Goal: Check status: Check status

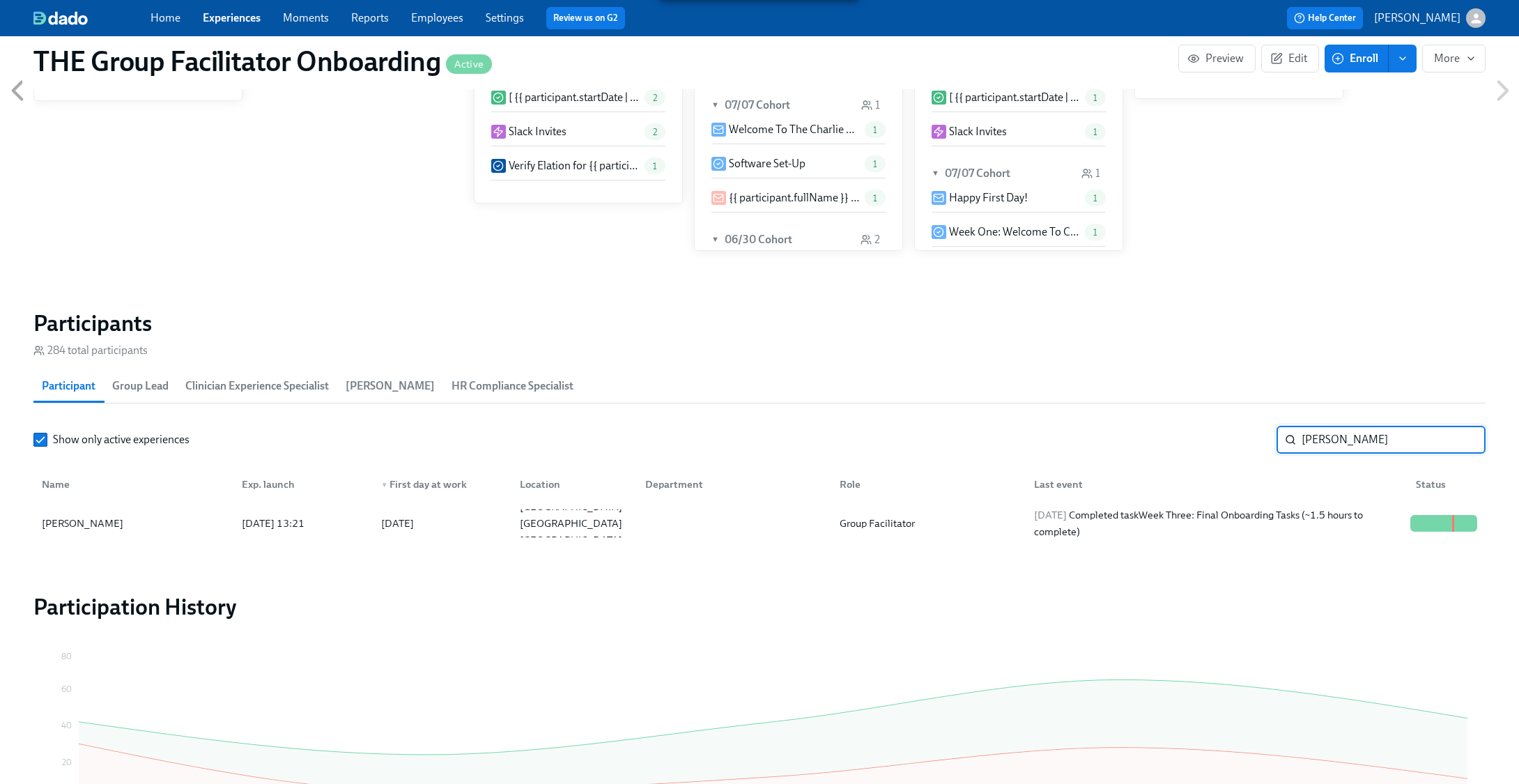
scroll to position [0, 19235]
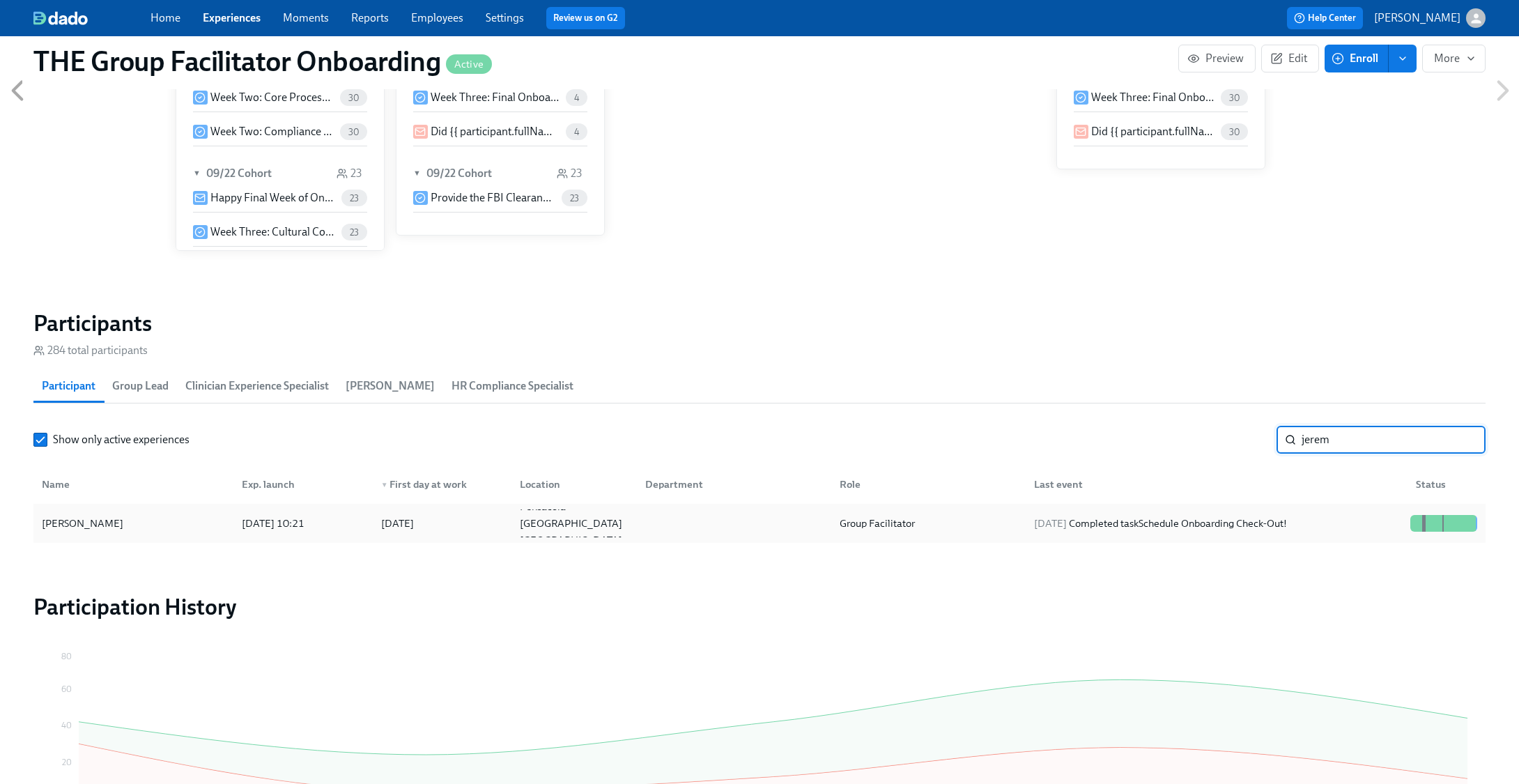
type input "jerem"
click at [1322, 516] on div "2025/09/27 Completed task Schedule Onboarding Check-Out!" at bounding box center [1213, 523] width 381 height 28
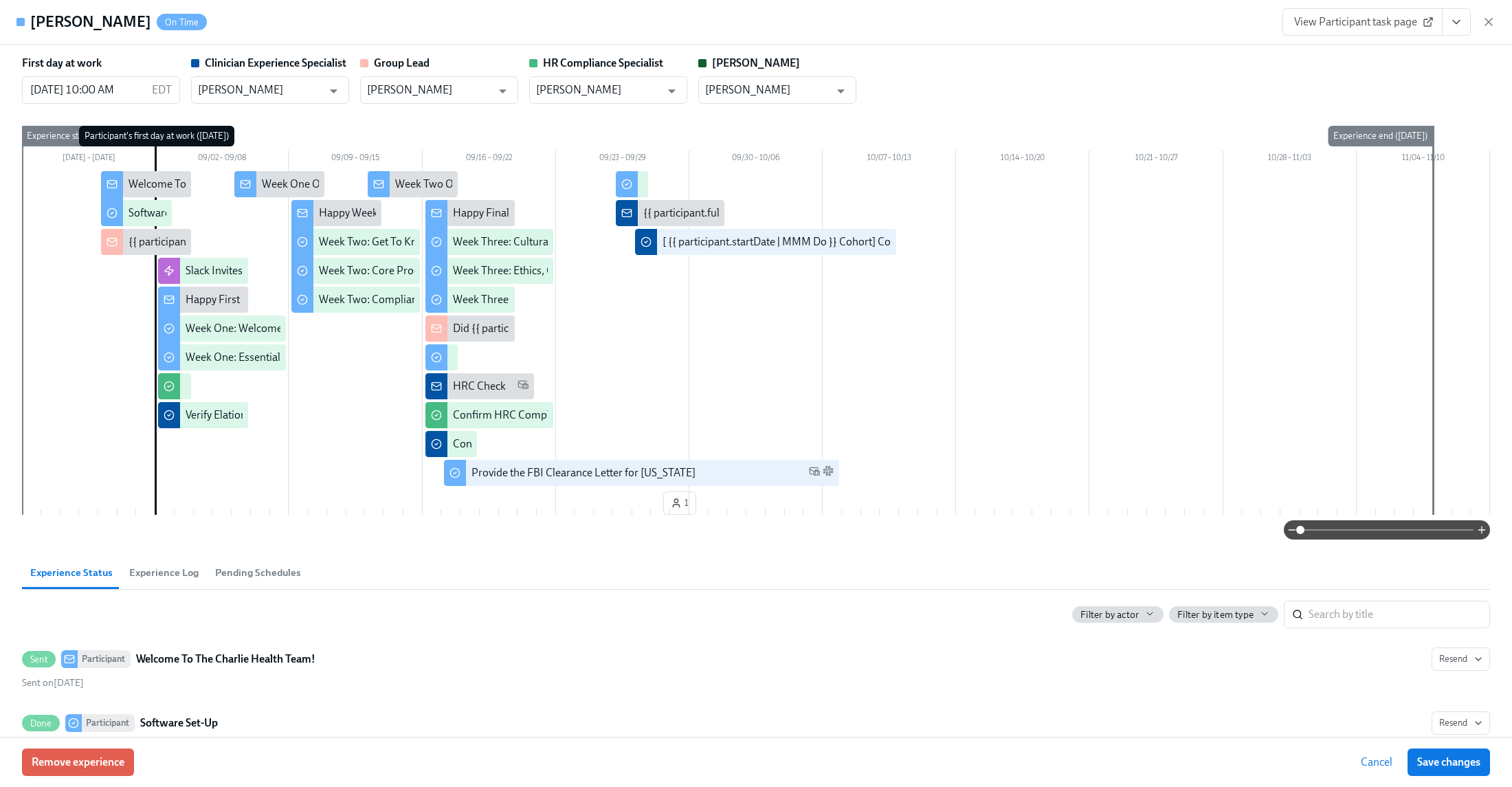
click at [1447, 12] on button "View task page" at bounding box center [1456, 22] width 29 height 28
click at [1393, 46] on link "View Clinician Experience Specialist task page" at bounding box center [1376, 53] width 212 height 15
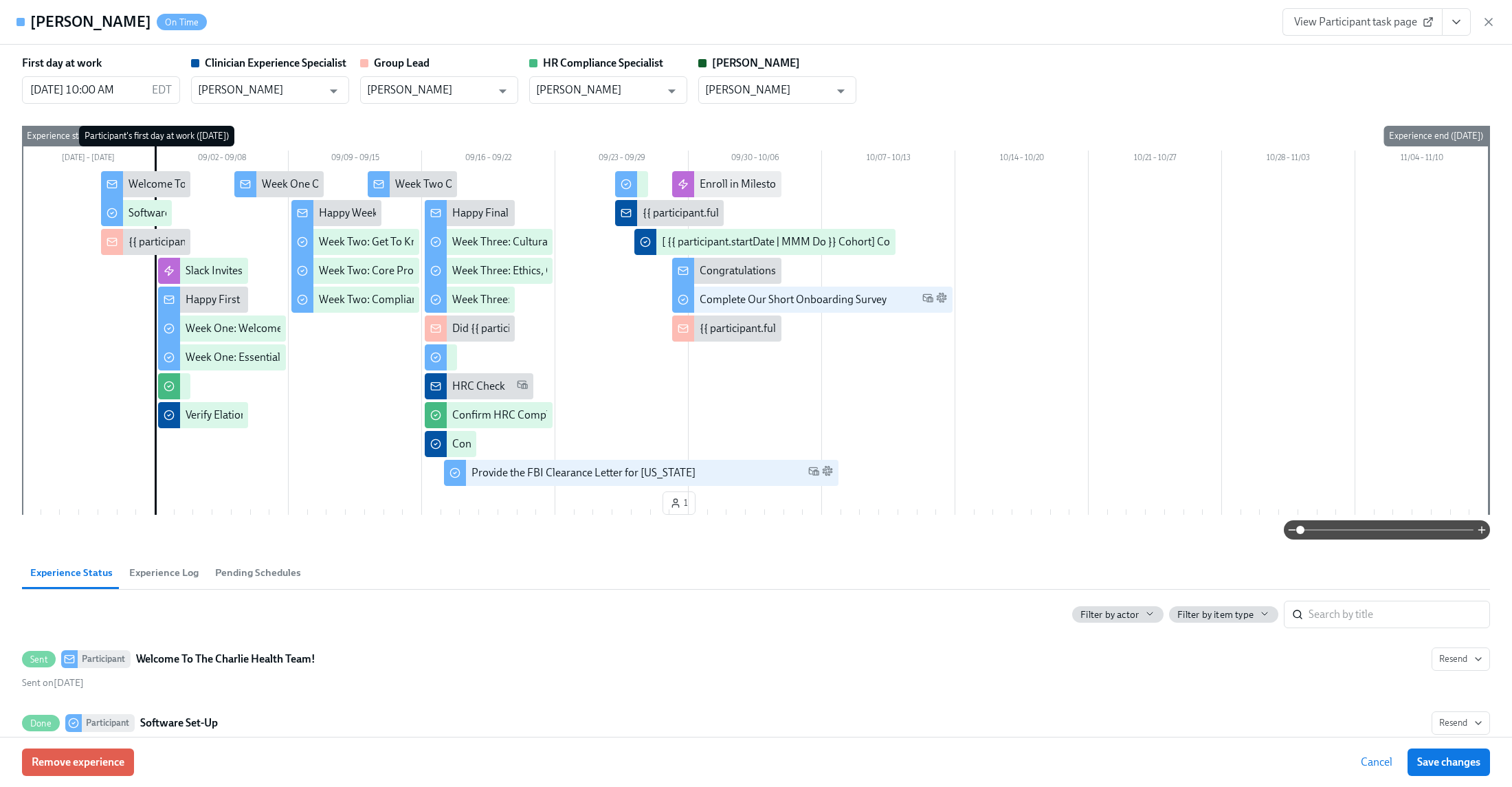
click at [1488, 26] on icon "button" at bounding box center [1488, 21] width 14 height 14
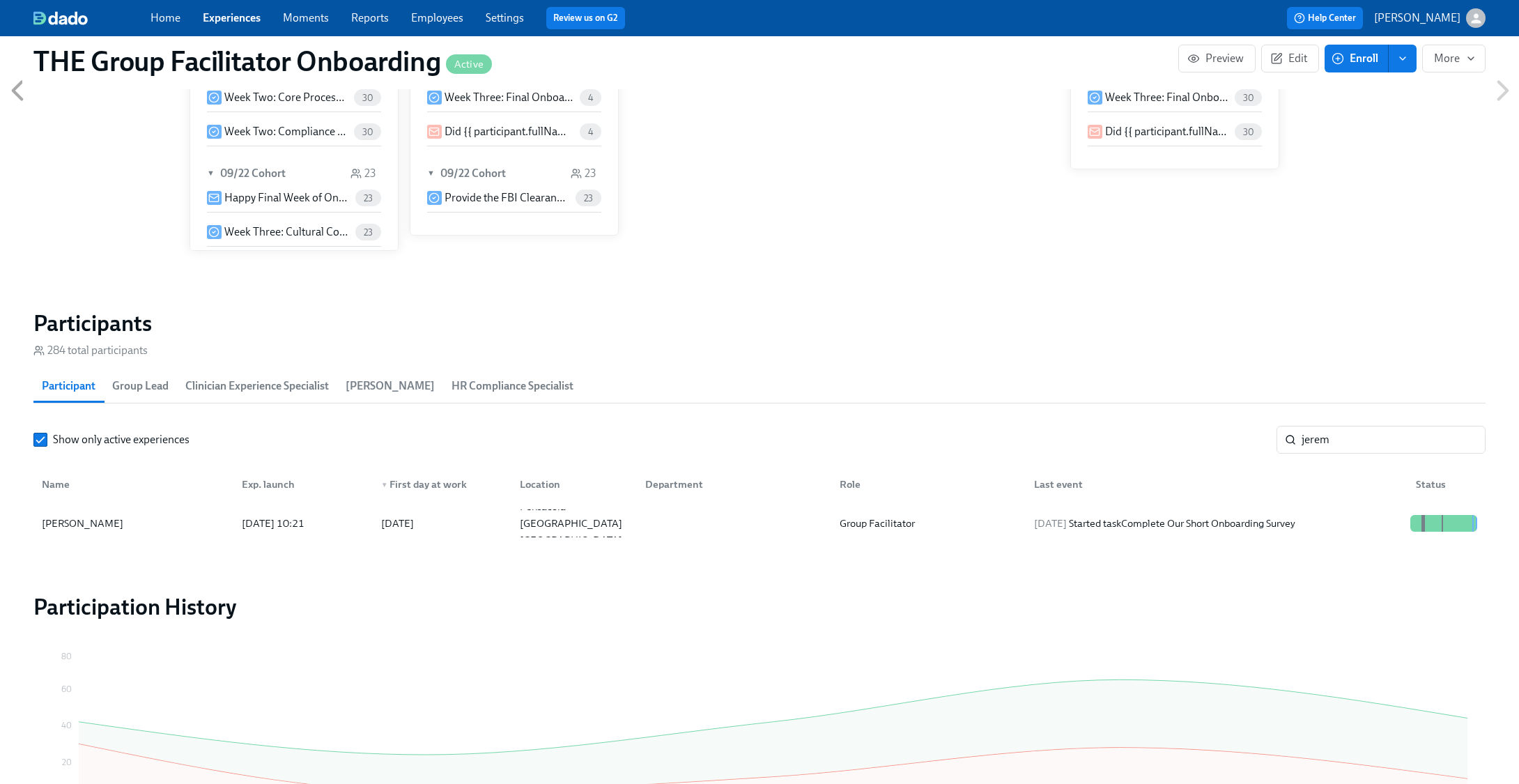
scroll to position [0, 19235]
click at [1466, 442] on input "jerem" at bounding box center [1393, 439] width 184 height 28
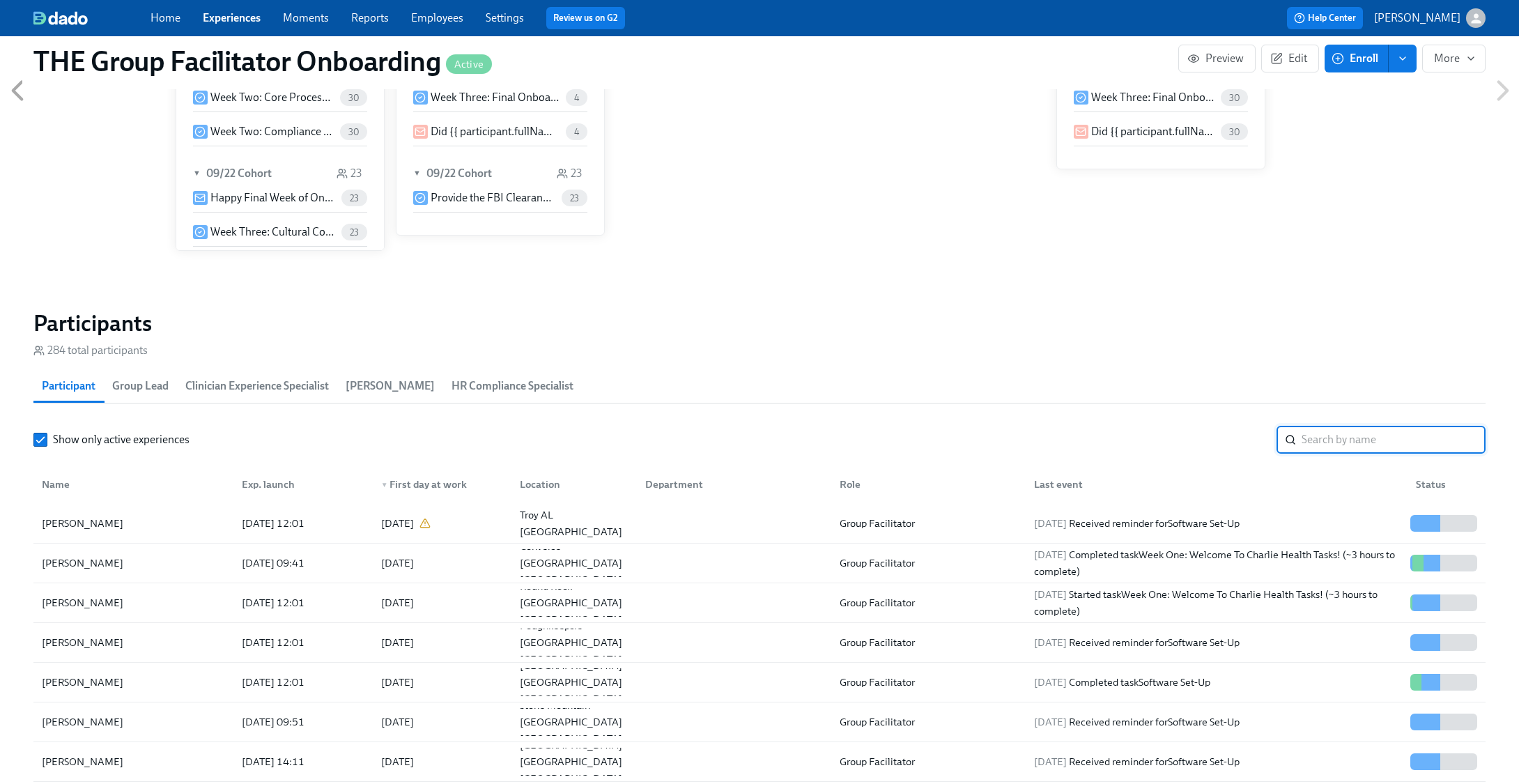
click at [1325, 440] on input "search" at bounding box center [1393, 439] width 184 height 28
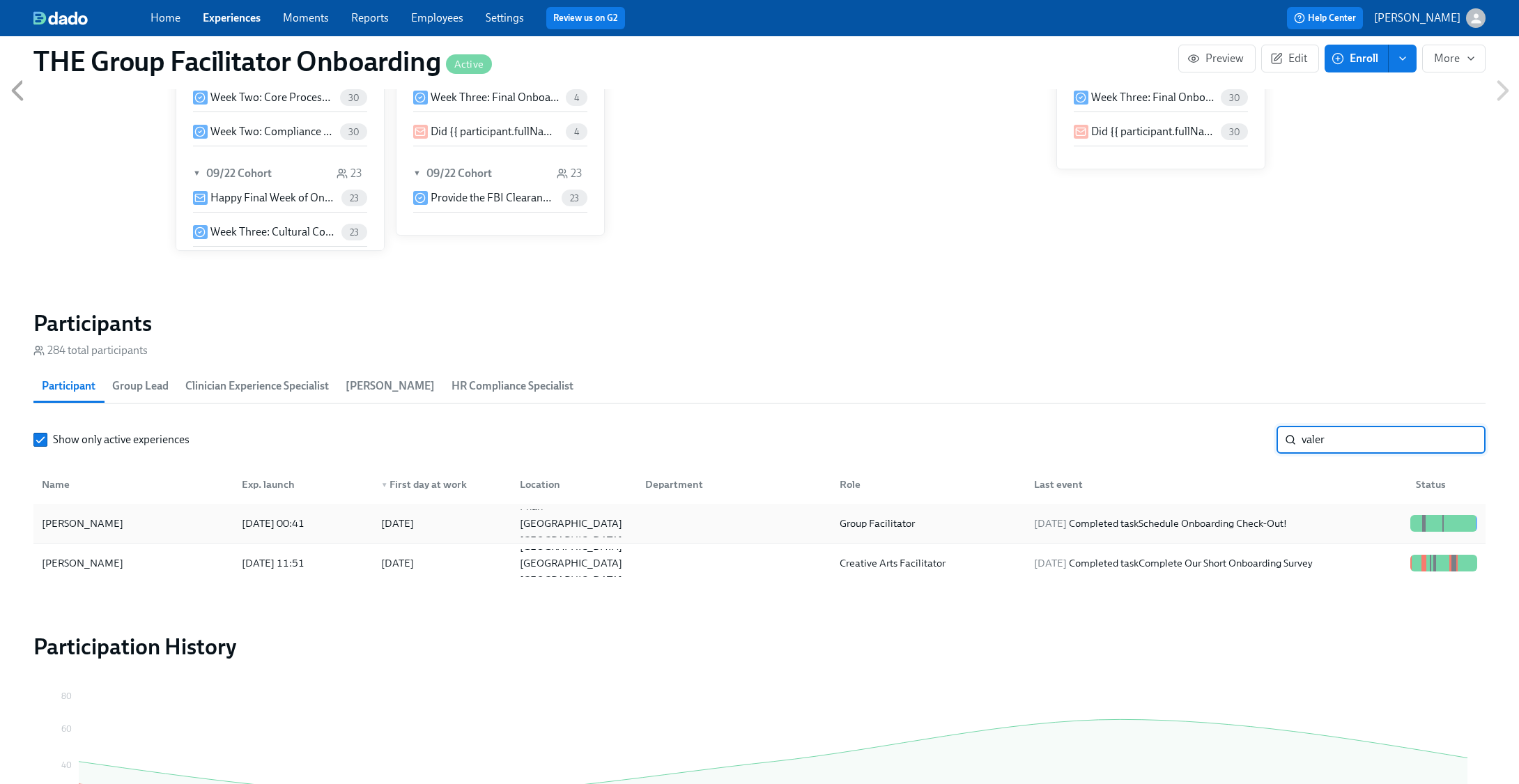
type input "valer"
click at [1275, 514] on div "2025/09/26 Completed task Schedule Onboarding Check-Out!" at bounding box center [1213, 523] width 381 height 28
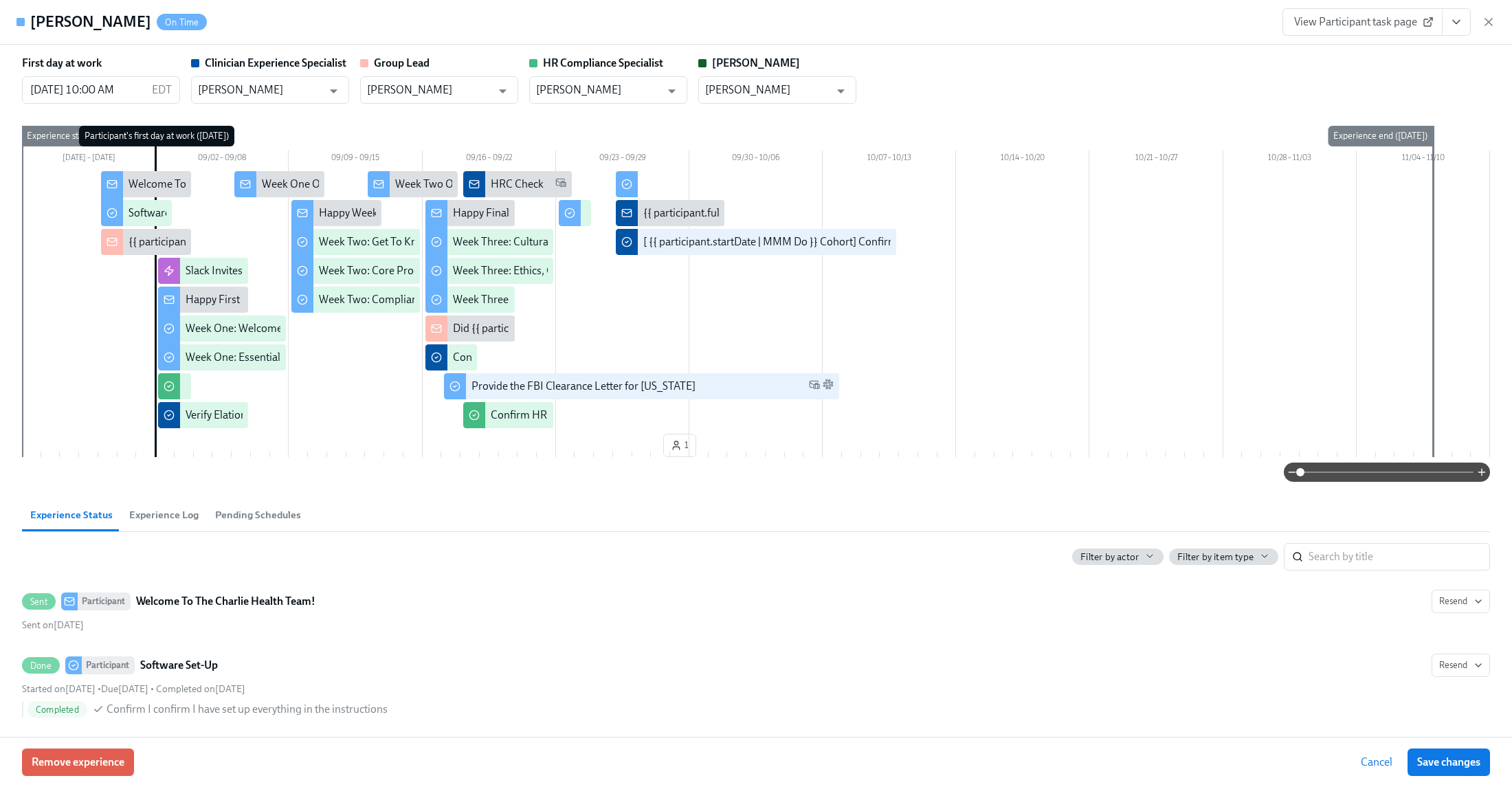
click at [1451, 30] on button "View task page" at bounding box center [1456, 22] width 29 height 28
click at [1422, 60] on link "View Clinician Experience Specialist task page" at bounding box center [1376, 53] width 212 height 15
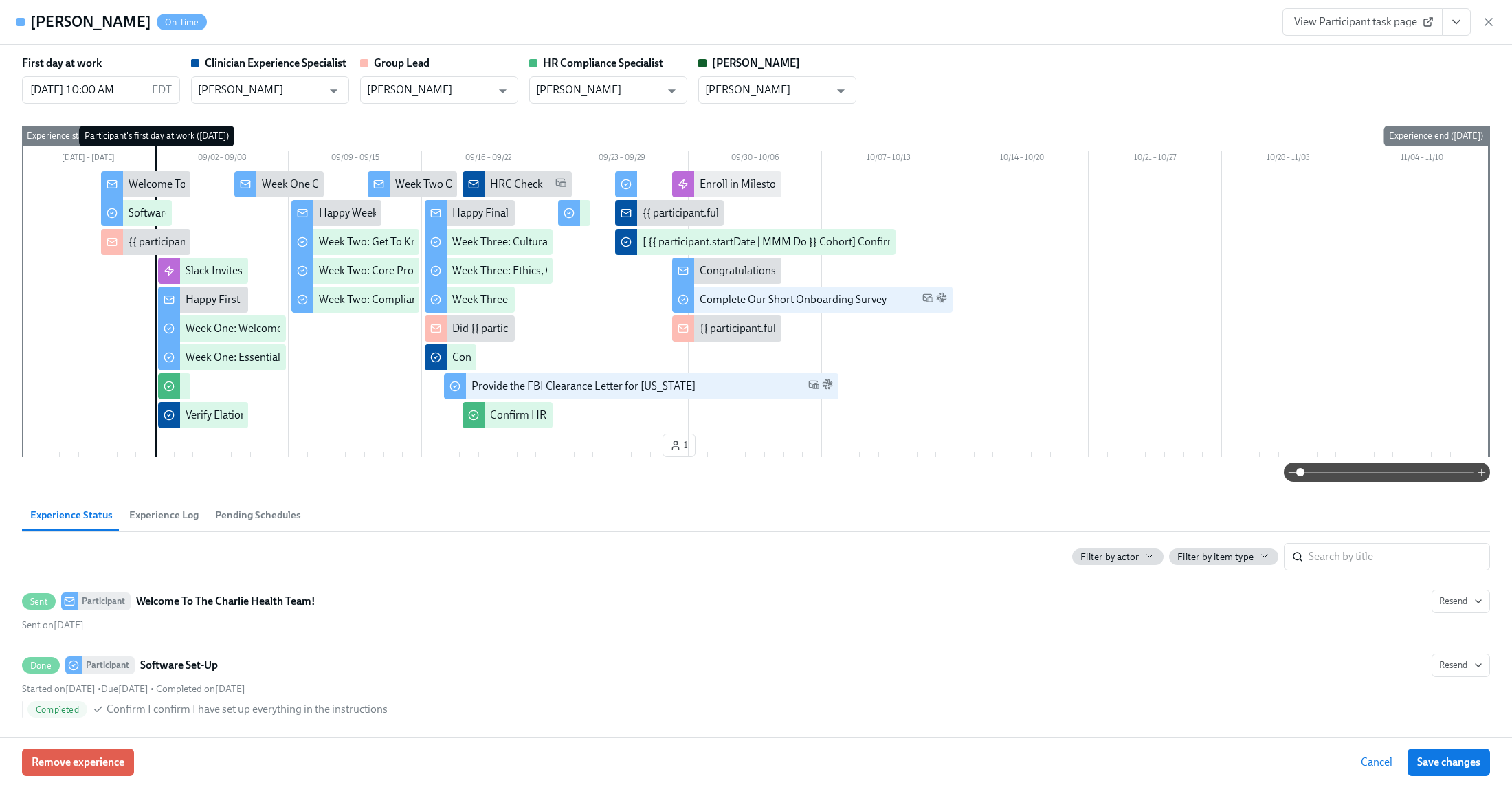
click at [1489, 21] on icon "button" at bounding box center [1488, 21] width 14 height 14
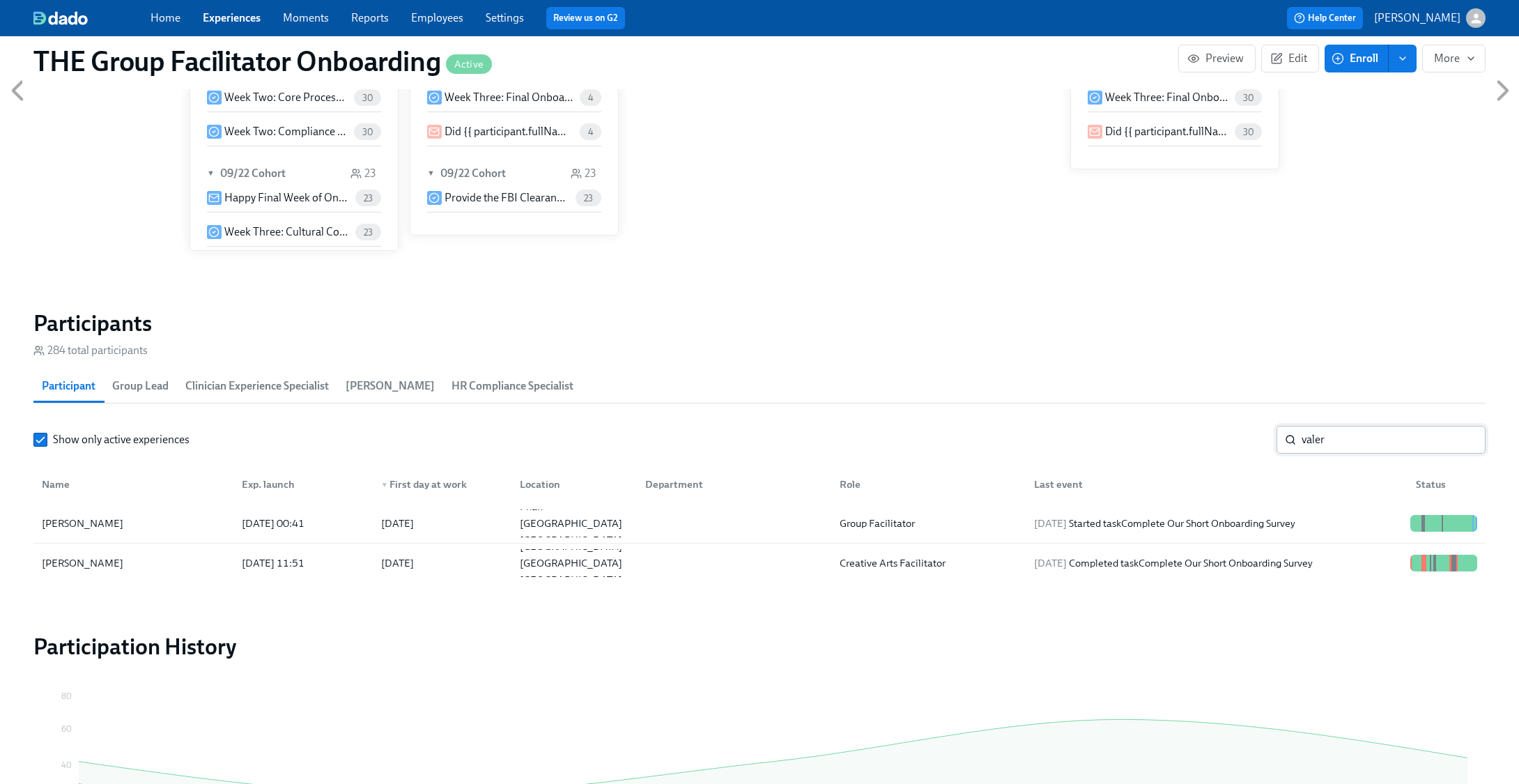
scroll to position [0, 19235]
click at [1463, 440] on input "valer" at bounding box center [1393, 439] width 184 height 28
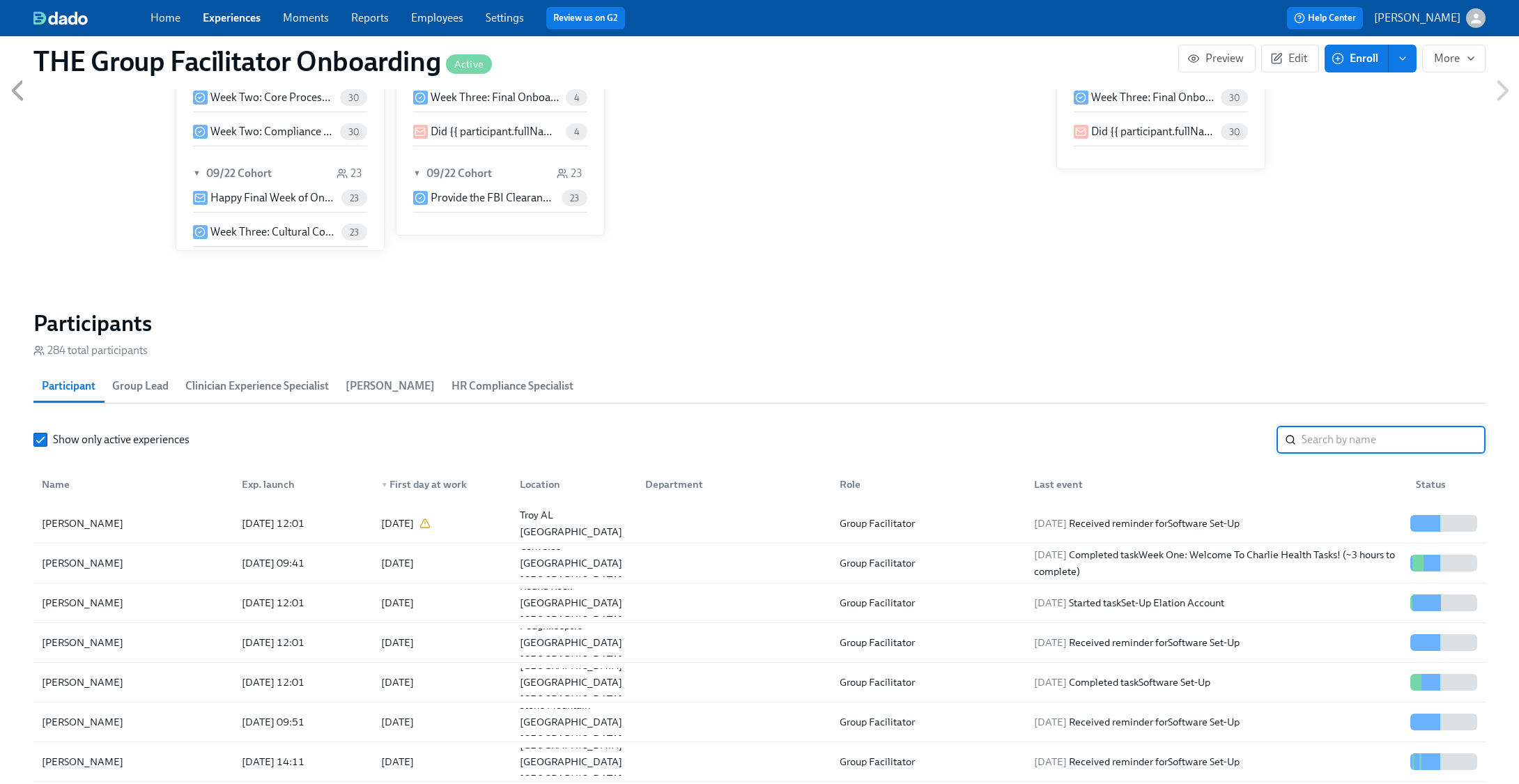
click at [1369, 445] on input "search" at bounding box center [1393, 439] width 184 height 28
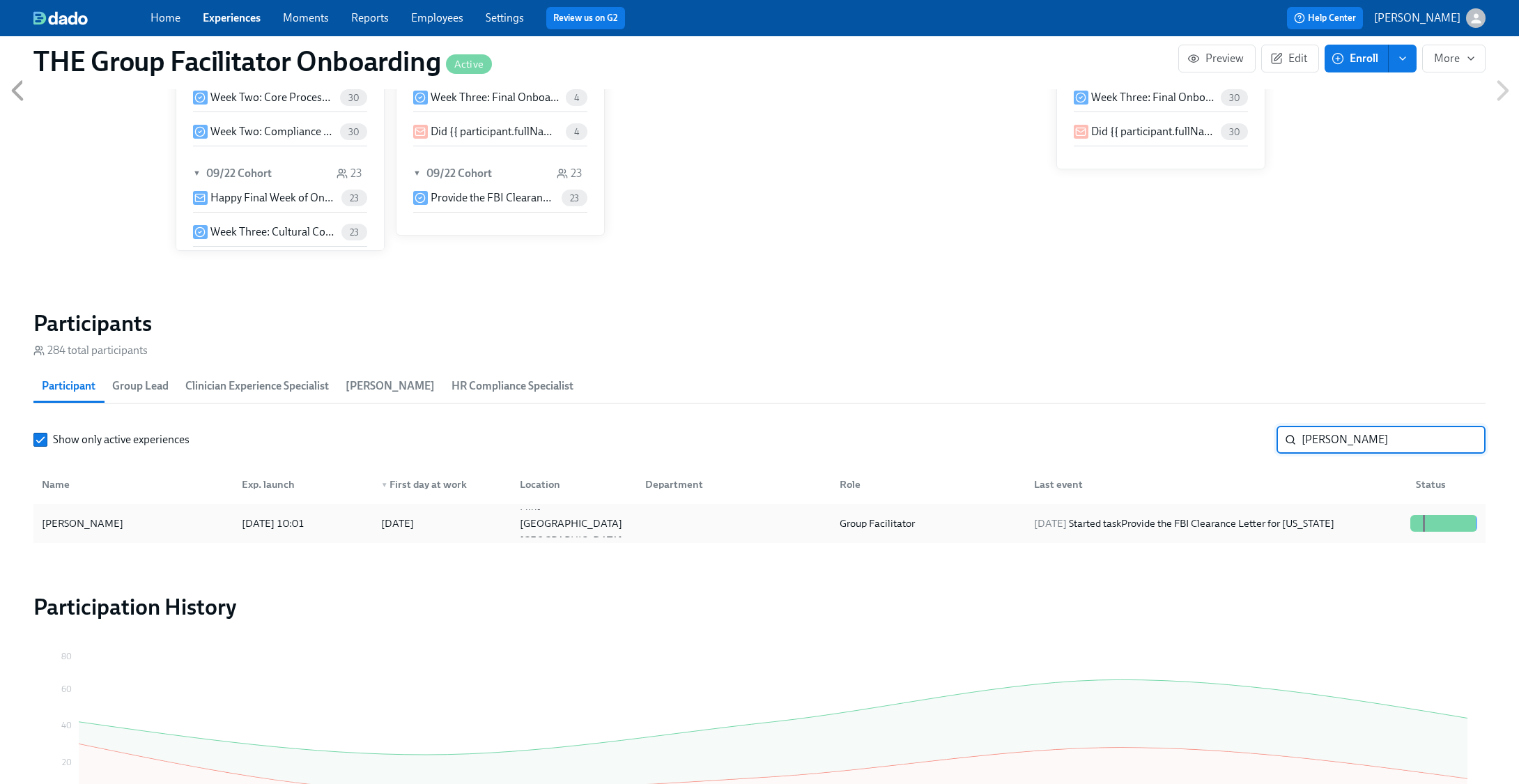
click at [1340, 520] on div "2025/09/23 Started task Provide the FBI Clearance Letter for Pennsylvania" at bounding box center [1183, 523] width 311 height 17
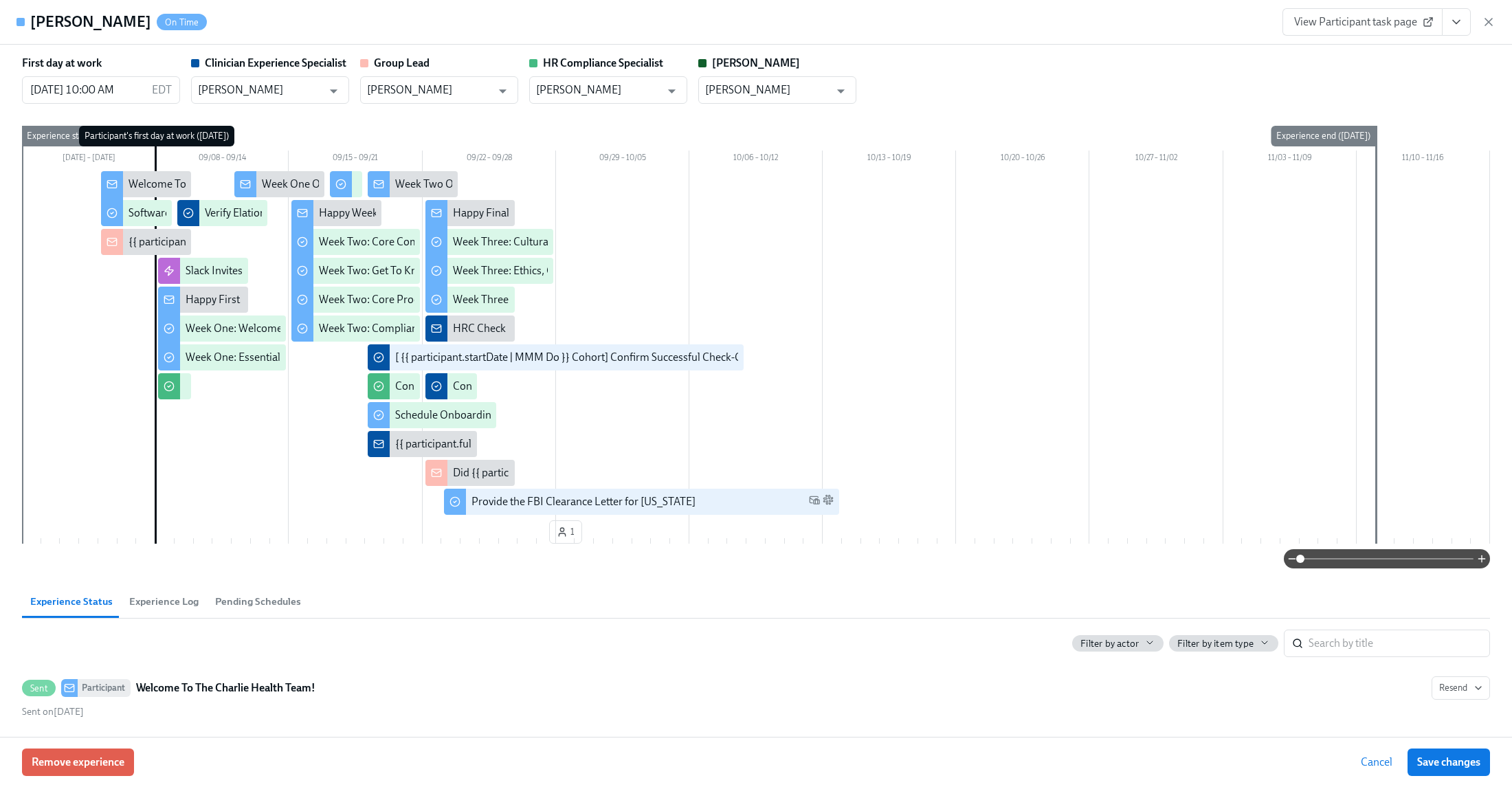
click at [1456, 23] on icon "View task page" at bounding box center [1456, 21] width 14 height 14
click at [1403, 47] on link "View Clinician Experience Specialist task page" at bounding box center [1376, 53] width 212 height 15
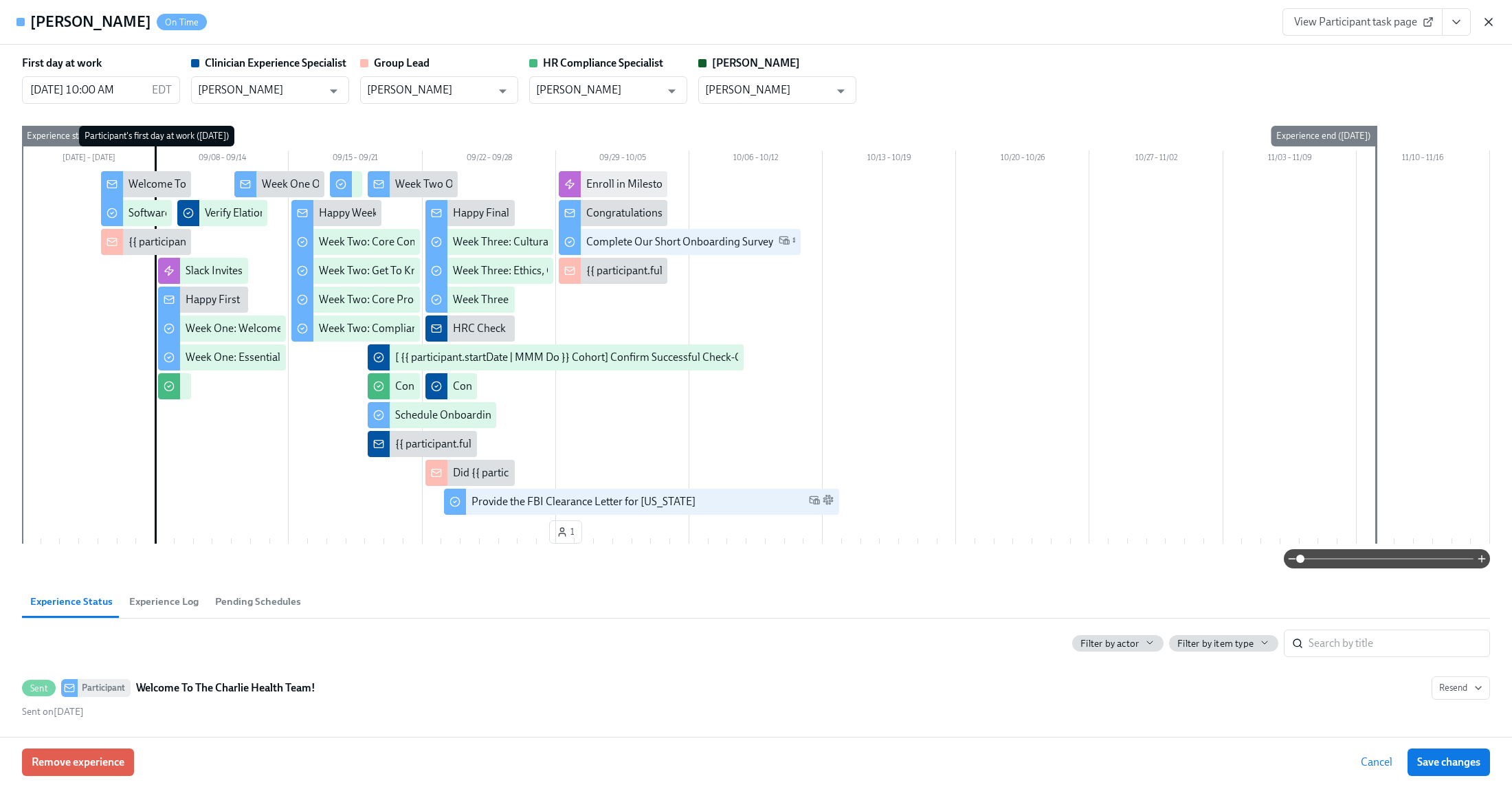
click at [1488, 18] on icon "button" at bounding box center [1488, 21] width 14 height 14
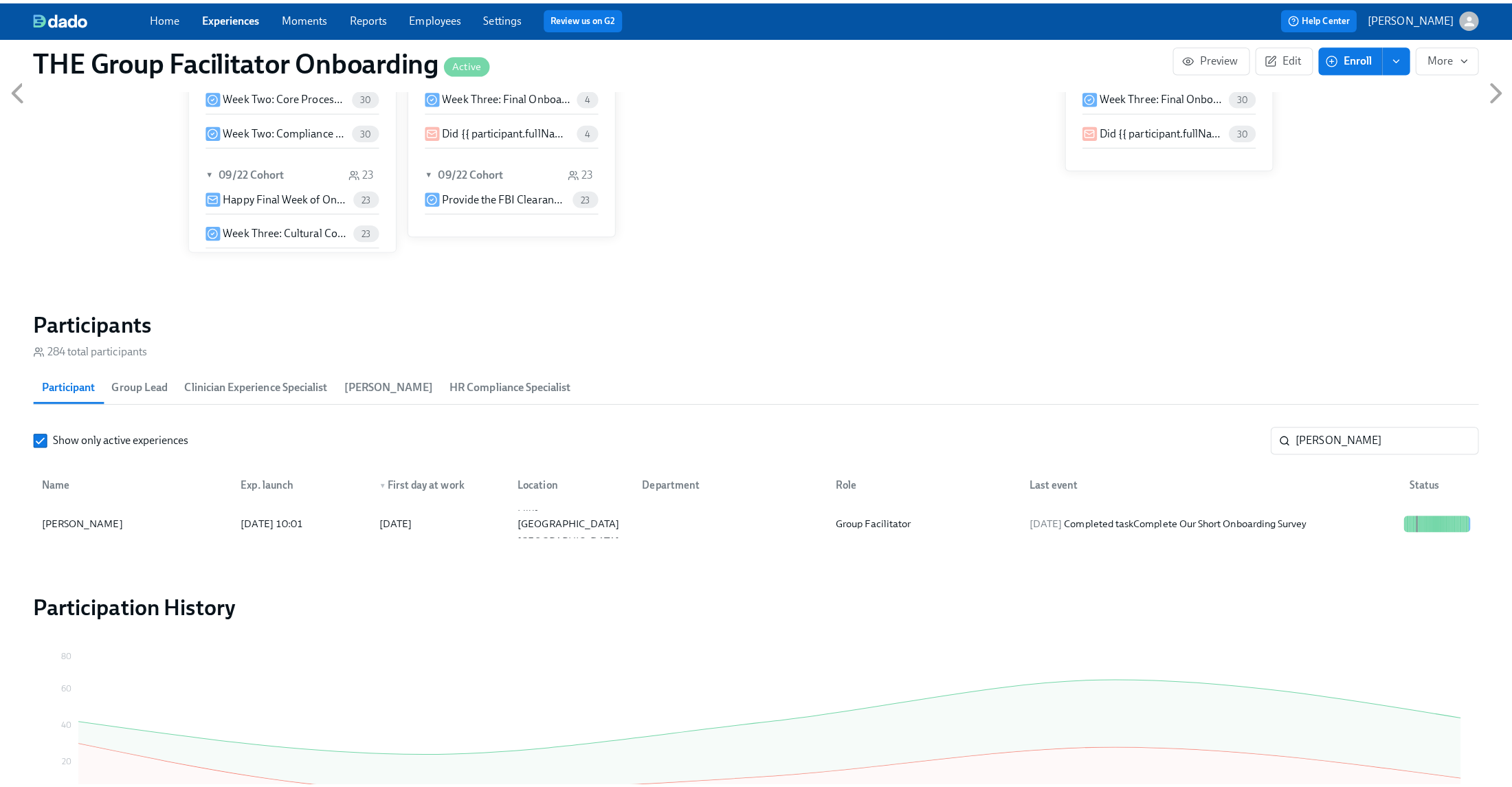
scroll to position [0, 18971]
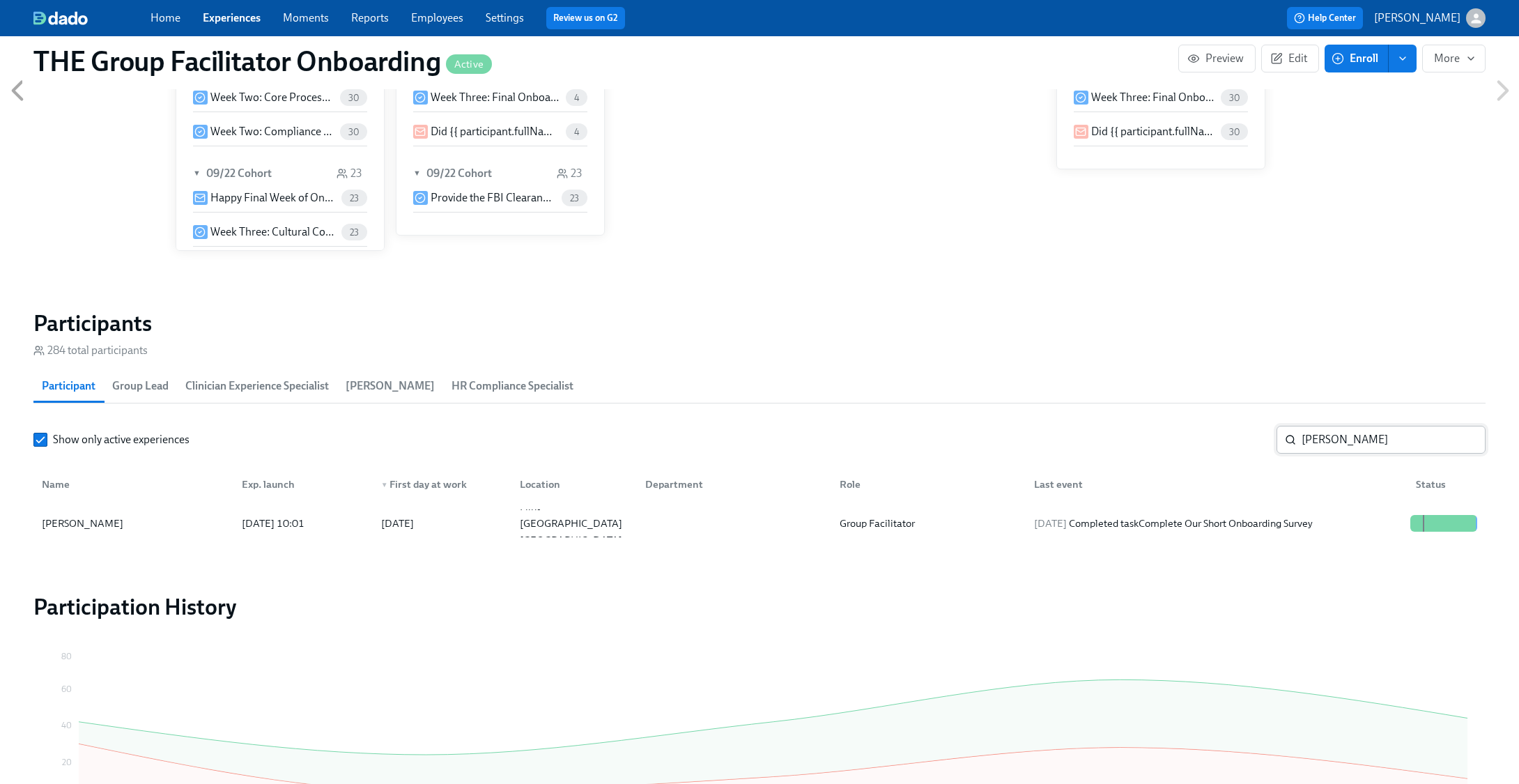
click at [1354, 439] on input "alexis s" at bounding box center [1393, 439] width 184 height 28
type input "craig"
click at [1284, 524] on div "2025/09/29 Completed task Software Set-Up" at bounding box center [1213, 523] width 381 height 28
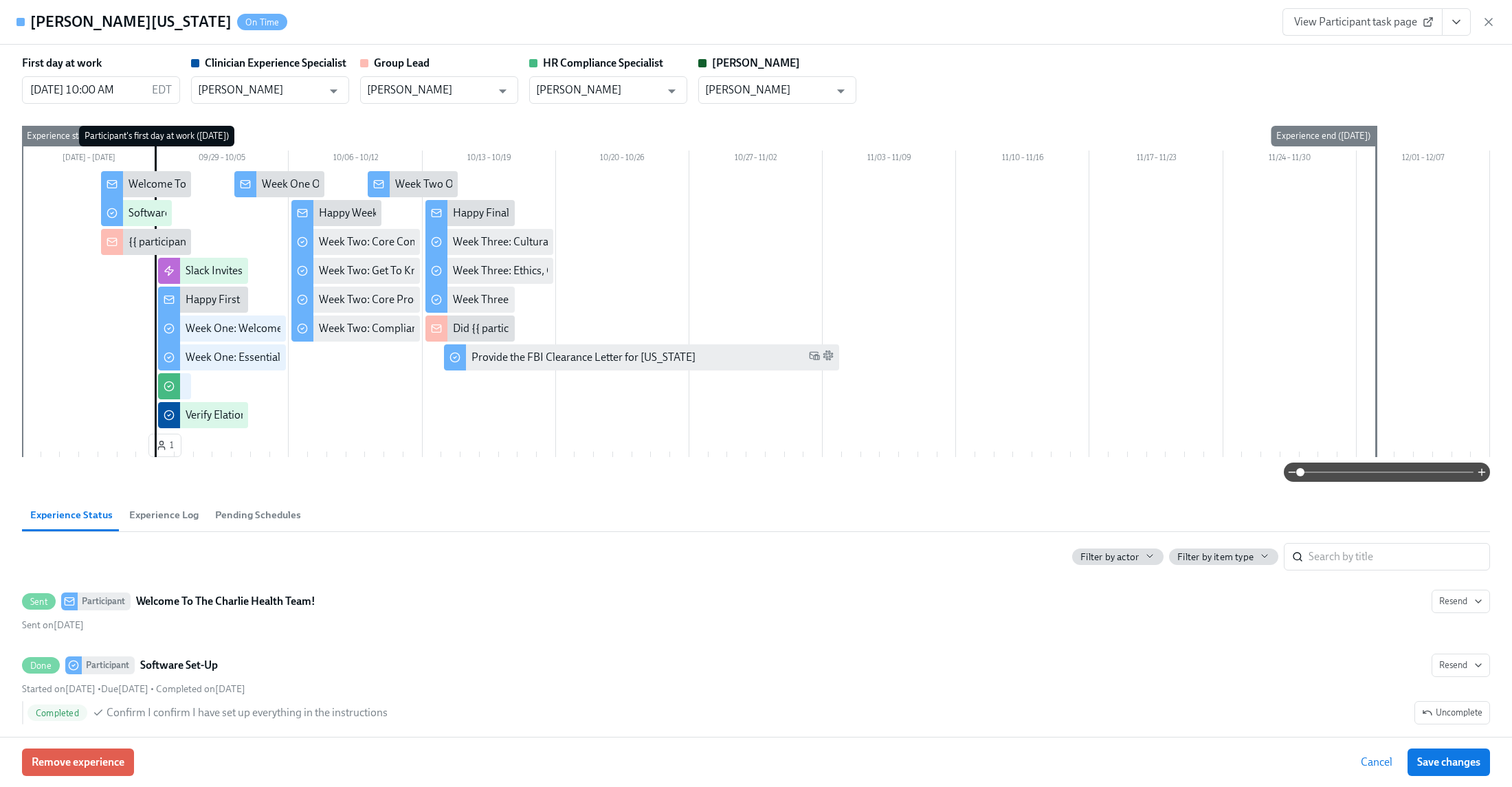
click at [1351, 26] on span "View Participant task page" at bounding box center [1363, 21] width 136 height 14
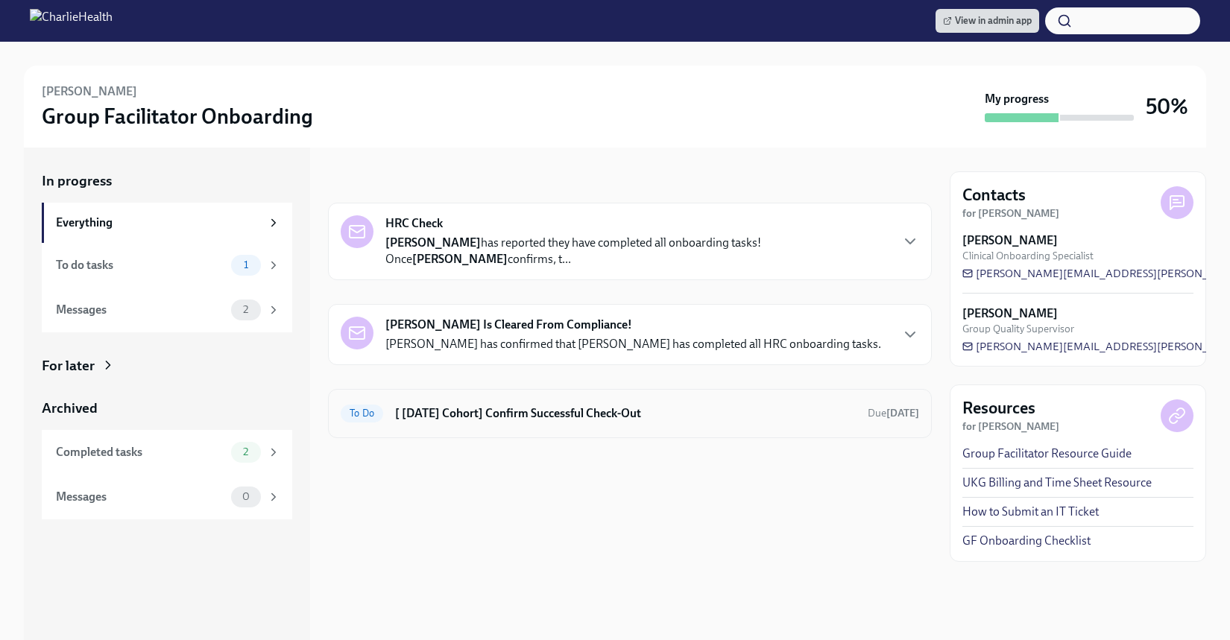
click at [558, 413] on h6 "[ Sep 2nd Cohort] Confirm Successful Check-Out" at bounding box center [625, 414] width 461 height 16
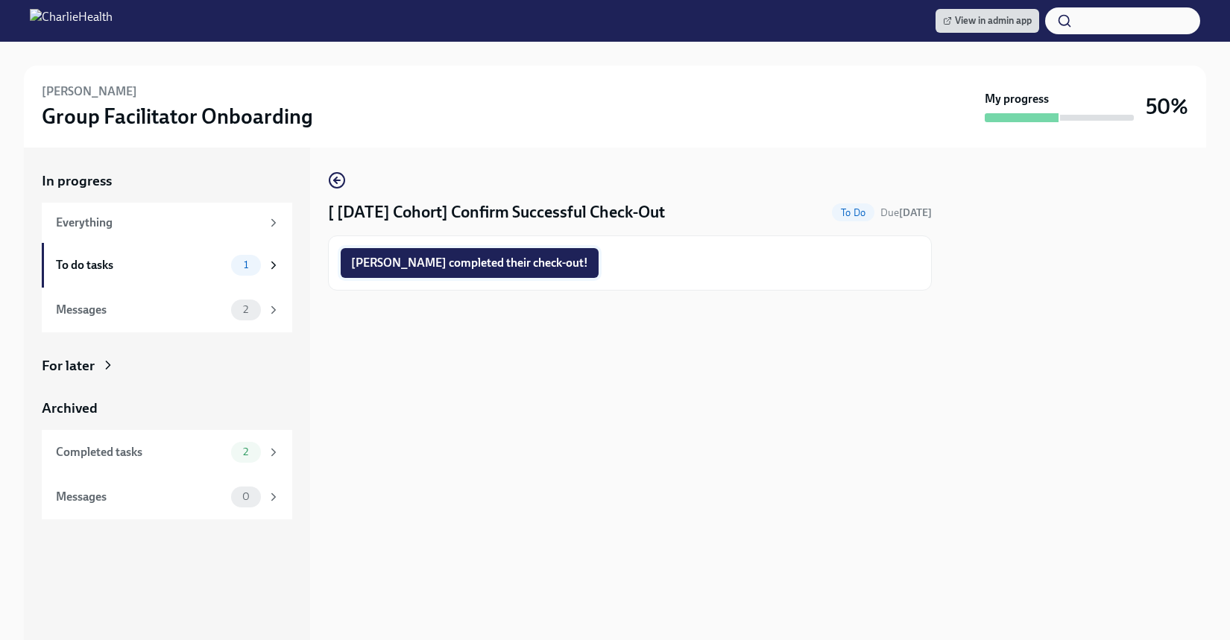
click at [458, 255] on button "Jeremy completed their check-out!" at bounding box center [470, 263] width 258 height 30
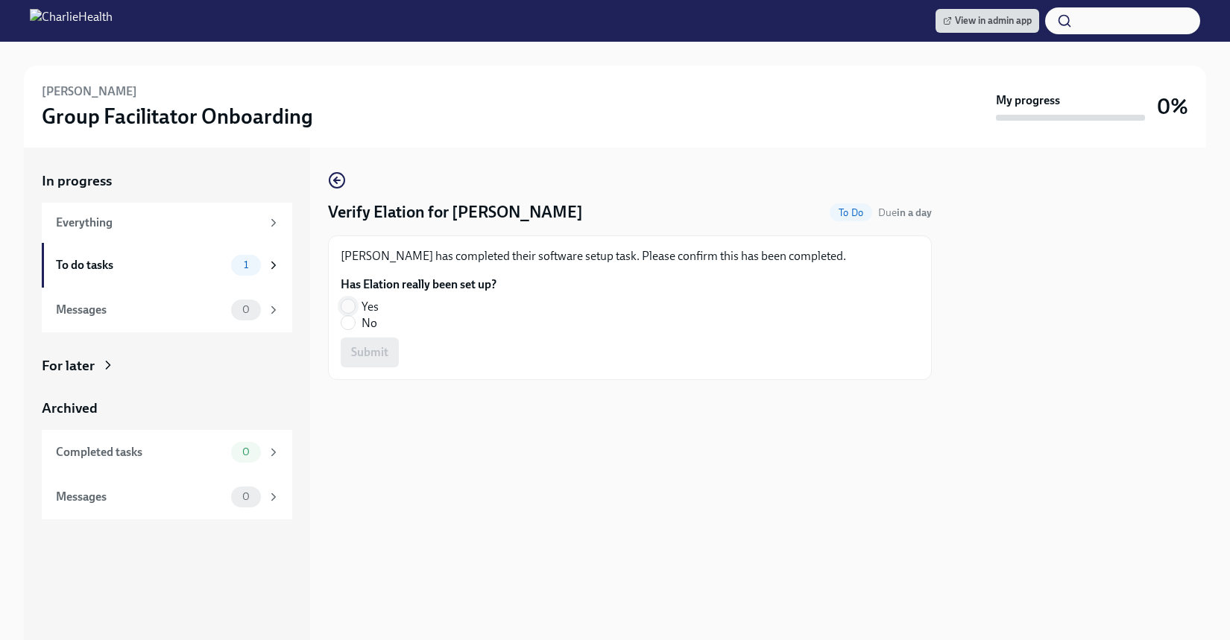
click at [341, 309] on input "Yes" at bounding box center [347, 306] width 13 height 13
radio input "true"
click at [358, 347] on span "Submit" at bounding box center [369, 352] width 37 height 15
click at [350, 301] on input "Yes" at bounding box center [347, 306] width 13 height 13
radio input "true"
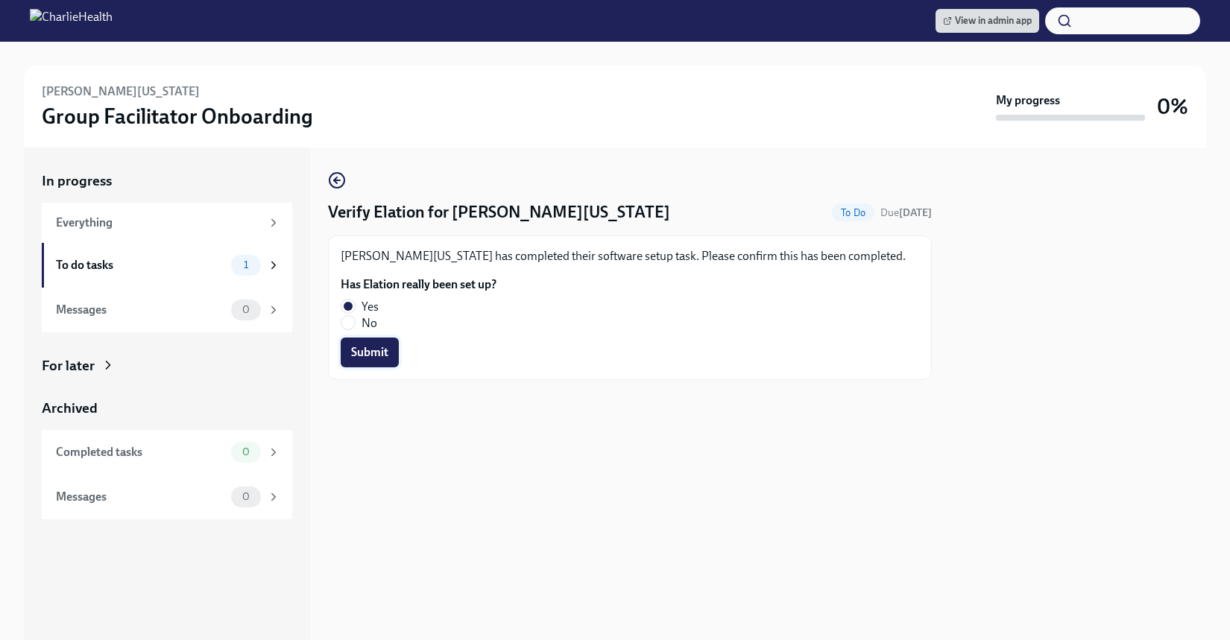
click at [365, 344] on button "Submit" at bounding box center [370, 353] width 58 height 30
click at [350, 301] on input "Yes" at bounding box center [347, 306] width 13 height 13
radio input "true"
click at [372, 347] on span "Submit" at bounding box center [369, 352] width 37 height 15
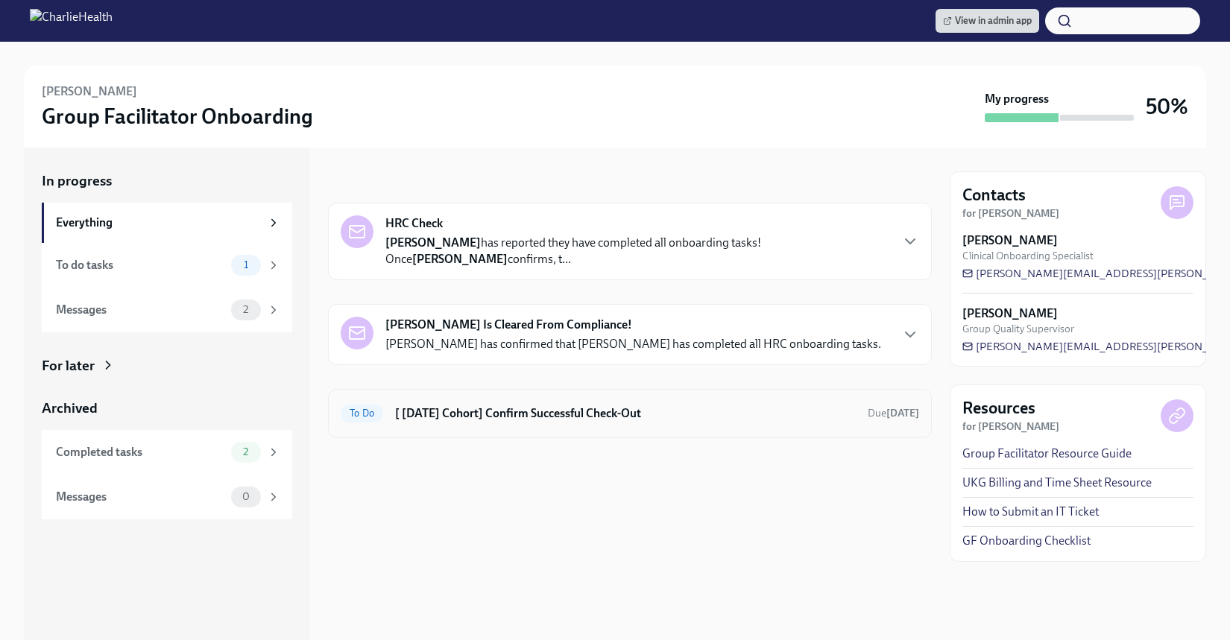
click at [499, 406] on h6 "[ [DATE] Cohort] Confirm Successful Check-Out" at bounding box center [625, 414] width 461 height 16
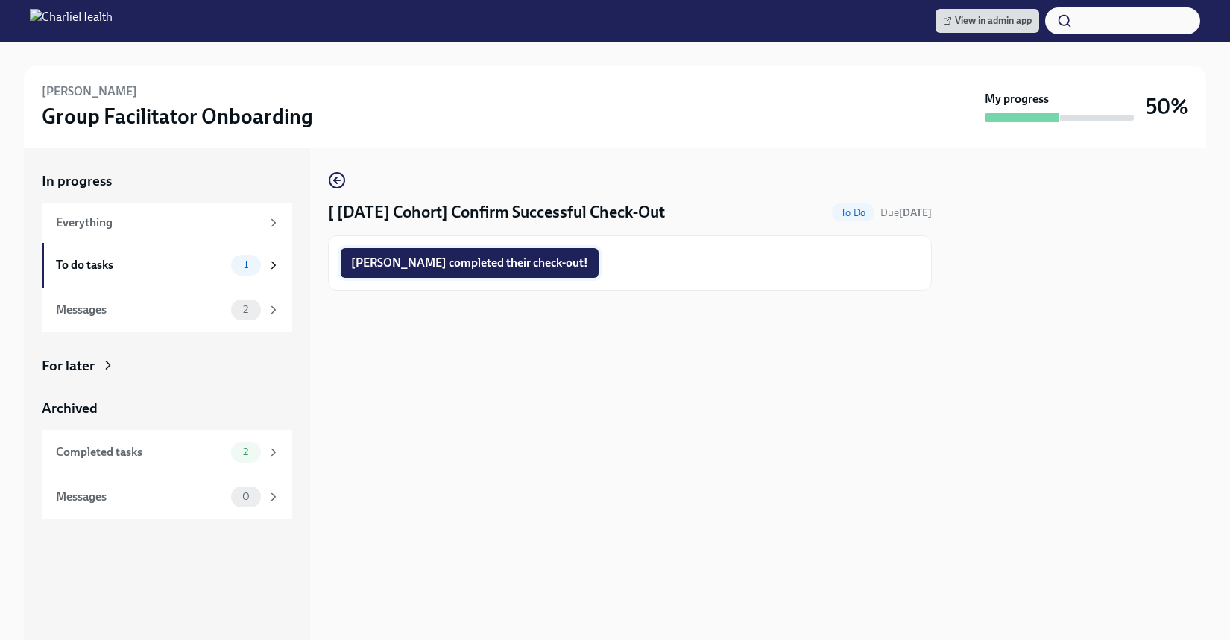
click at [467, 261] on span "Valerie completed their check-out!" at bounding box center [469, 263] width 237 height 15
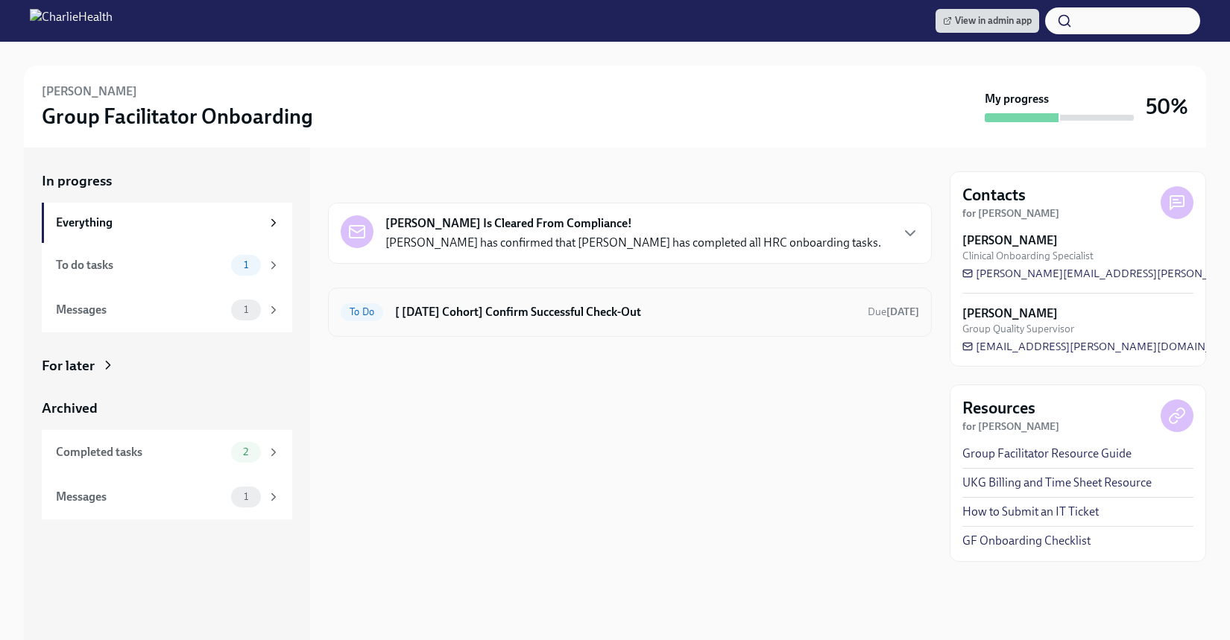
click at [624, 309] on h6 "[ [DATE] Cohort] Confirm Successful Check-Out" at bounding box center [625, 312] width 461 height 16
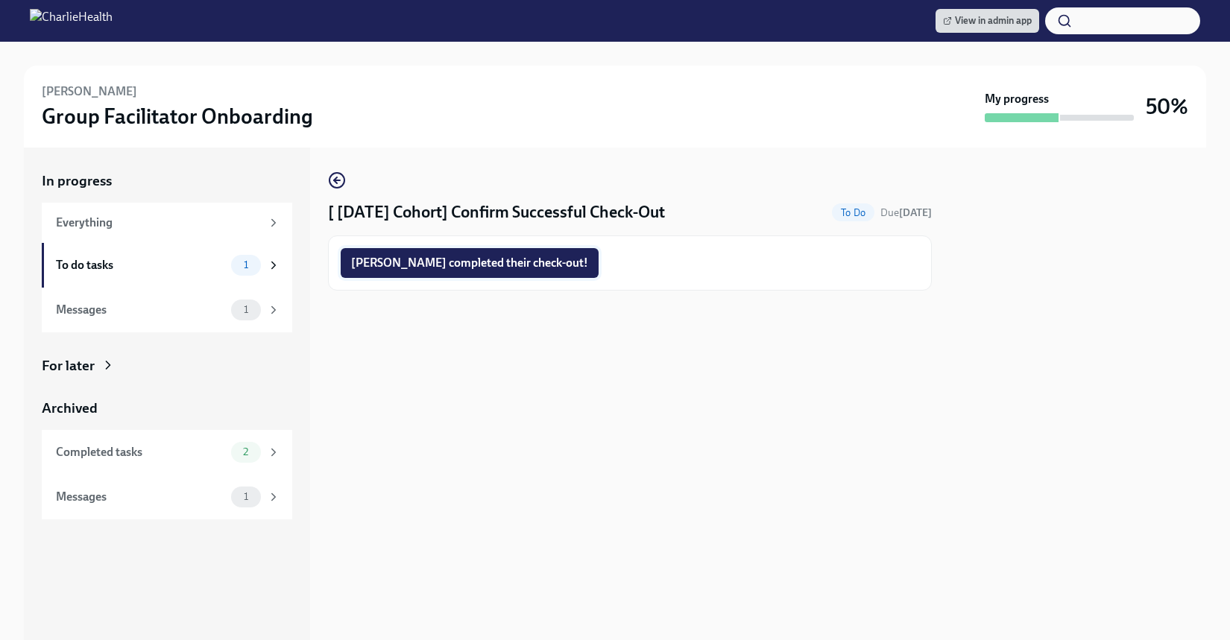
click at [464, 265] on span "Alexis completed their check-out!" at bounding box center [469, 263] width 237 height 15
